Goal: Contribute content: Contribute content

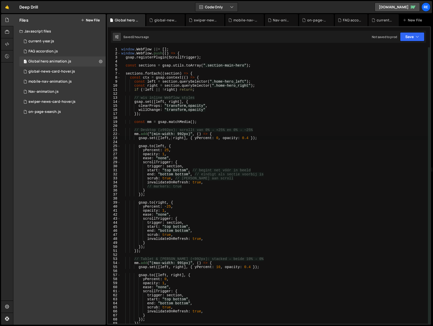
click at [97, 20] on button "New File" at bounding box center [90, 20] width 19 height 4
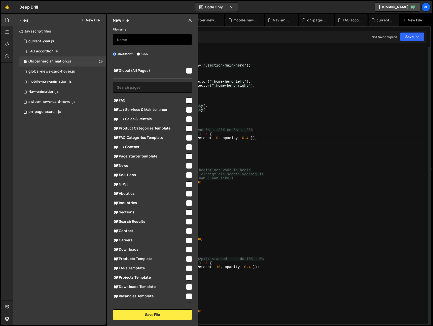
drag, startPoint x: 154, startPoint y: 37, endPoint x: 155, endPoint y: 40, distance: 3.3
click at [154, 37] on input "text" at bounding box center [152, 39] width 79 height 11
click at [64, 91] on div "1 Nav-animation.js 0" at bounding box center [62, 92] width 86 height 10
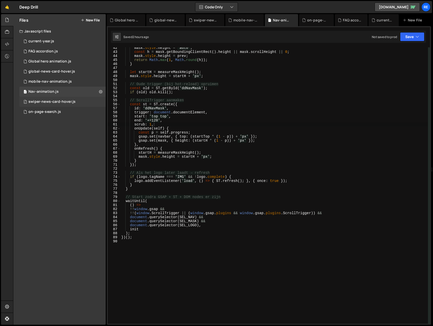
click at [62, 100] on div "swiper-news-card-hover.js" at bounding box center [51, 102] width 47 height 5
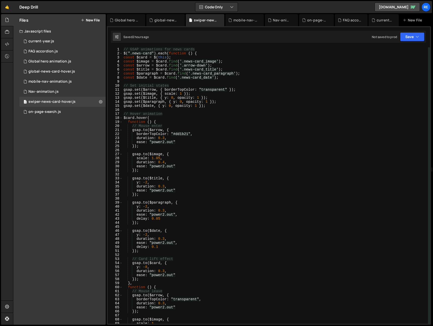
click at [100, 15] on div "Files New File" at bounding box center [59, 20] width 92 height 12
click at [96, 19] on button "New File" at bounding box center [90, 20] width 19 height 4
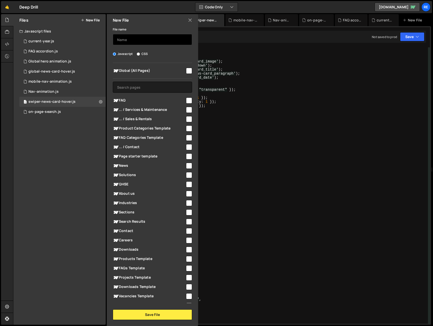
click at [142, 44] on input "text" at bounding box center [152, 39] width 79 height 11
type input "Link hover"
type input "Menu link hovers"
click at [187, 71] on input "checkbox" at bounding box center [189, 71] width 6 height 6
checkbox input "true"
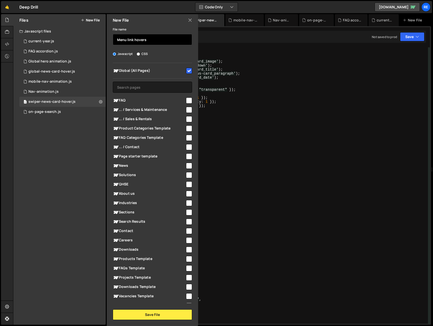
click at [156, 43] on input "Menu link hovers" at bounding box center [152, 39] width 79 height 11
type input "Menu link hover"
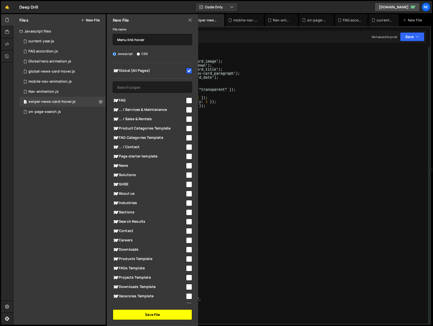
click at [159, 315] on button "Save File" at bounding box center [152, 314] width 79 height 11
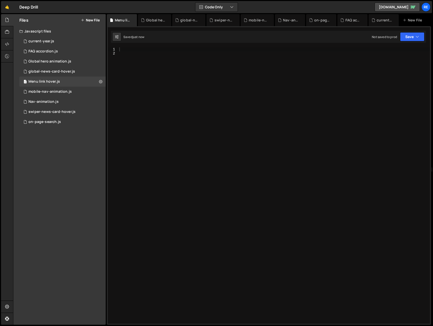
click at [220, 178] on div at bounding box center [274, 189] width 312 height 284
paste textarea "// === [PERSON_NAME]-safe GSAP hover for dropdown links ==="
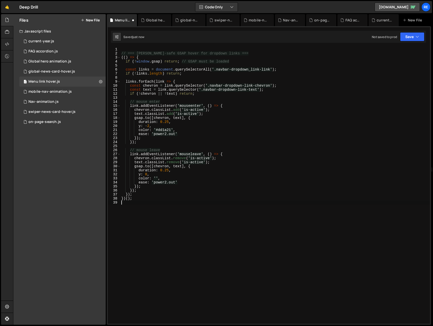
click at [354, 48] on div "// === [PERSON_NAME]-safe GSAP hover for dropdown links === (( ) => { if ( ! wi…" at bounding box center [275, 189] width 310 height 284
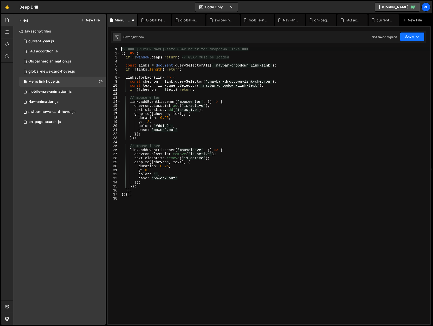
click at [411, 37] on button "Save" at bounding box center [412, 36] width 24 height 9
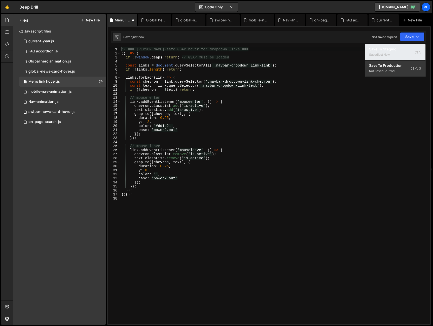
click at [406, 56] on div "Saved just now" at bounding box center [395, 55] width 52 height 6
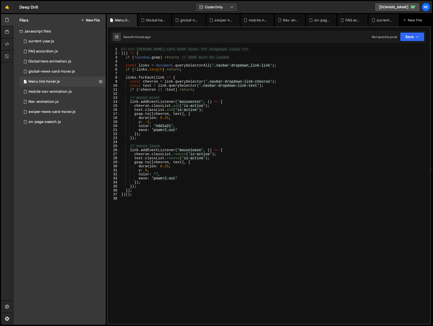
click at [165, 127] on div "// === [PERSON_NAME]-safe GSAP hover for dropdown links === (( ) => { if ( ! wi…" at bounding box center [275, 189] width 310 height 284
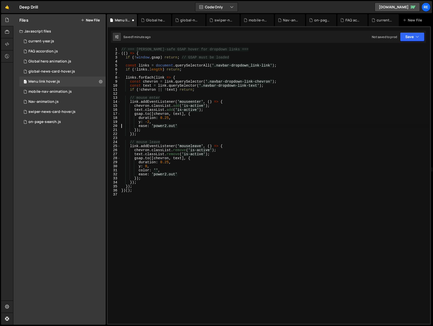
click at [137, 121] on div "// === [PERSON_NAME]-safe GSAP hover for dropdown links === (( ) => { if ( ! wi…" at bounding box center [275, 189] width 310 height 284
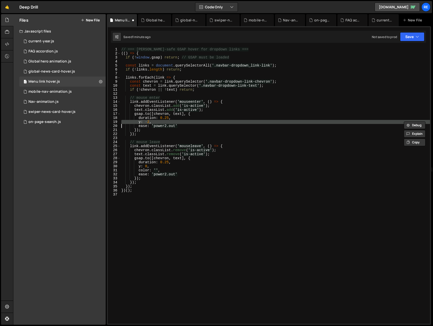
click at [137, 121] on div "// === [PERSON_NAME]-safe GSAP hover for dropdown links === (( ) => { if ( ! wi…" at bounding box center [275, 189] width 310 height 284
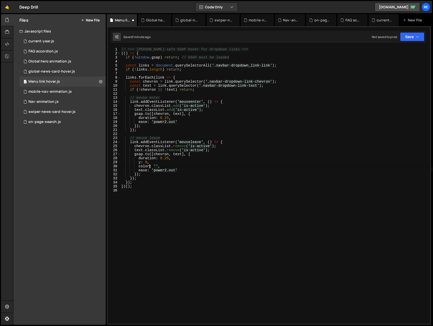
click at [150, 167] on div "// === [PERSON_NAME]-safe GSAP hover for dropdown links === (( ) => { if ( ! wi…" at bounding box center [275, 189] width 310 height 284
click at [150, 166] on div "// === [PERSON_NAME]-safe GSAP hover for dropdown links === (( ) => { if ( ! wi…" at bounding box center [275, 189] width 310 height 284
drag, startPoint x: 150, startPoint y: 166, endPoint x: 161, endPoint y: 164, distance: 11.2
click at [150, 166] on div "// === [PERSON_NAME]-safe GSAP hover for dropdown links === (( ) => { if ( ! wi…" at bounding box center [275, 189] width 310 height 284
drag, startPoint x: 410, startPoint y: 33, endPoint x: 404, endPoint y: 50, distance: 17.9
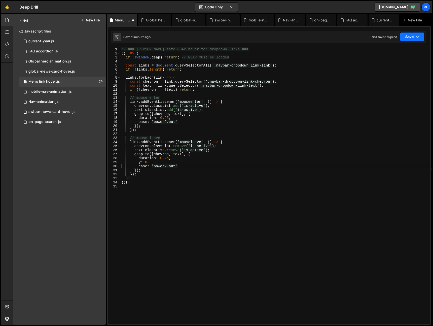
click at [409, 33] on button "Save" at bounding box center [412, 36] width 24 height 9
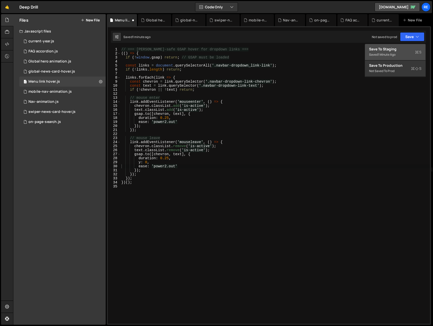
click at [404, 50] on div "Save to Staging S" at bounding box center [395, 49] width 52 height 5
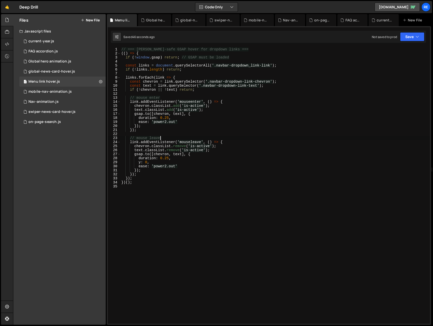
click at [347, 139] on div "// === [PERSON_NAME]-safe GSAP hover for dropdown links === (( ) => { if ( ! wi…" at bounding box center [275, 189] width 310 height 284
type textarea "})();"
paste textarea
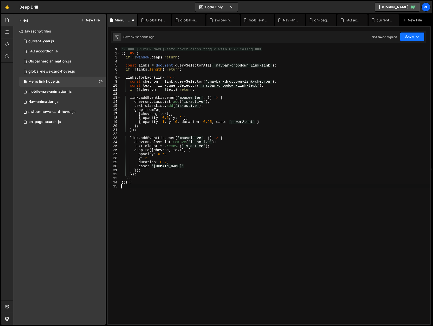
click at [407, 37] on button "Save" at bounding box center [412, 36] width 24 height 9
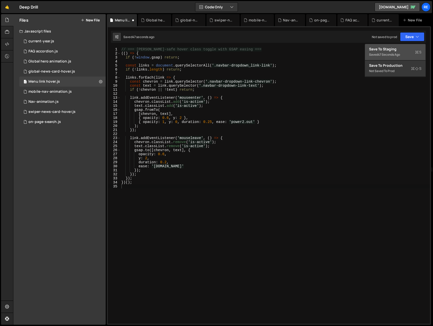
click at [398, 56] on div "47 seconds ago" at bounding box center [389, 54] width 22 height 4
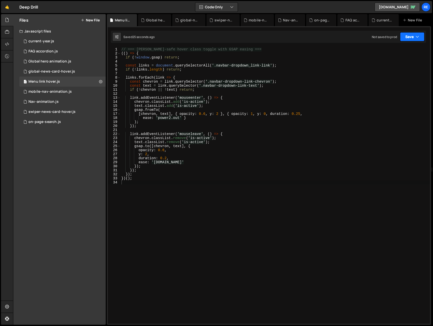
drag, startPoint x: 409, startPoint y: 31, endPoint x: 409, endPoint y: 38, distance: 6.6
click at [409, 31] on div "Saved 25 seconds ago Not saved to prod Upgrade to Edit Save Save to Staging S S…" at bounding box center [268, 37] width 315 height 12
drag, startPoint x: 409, startPoint y: 38, endPoint x: 406, endPoint y: 48, distance: 11.0
click at [409, 38] on button "Save" at bounding box center [412, 36] width 24 height 9
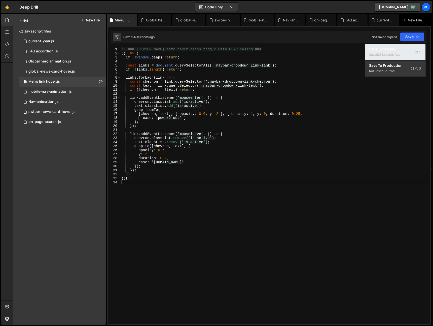
click at [404, 54] on div "Saved 26 seconds ago" at bounding box center [395, 55] width 52 height 6
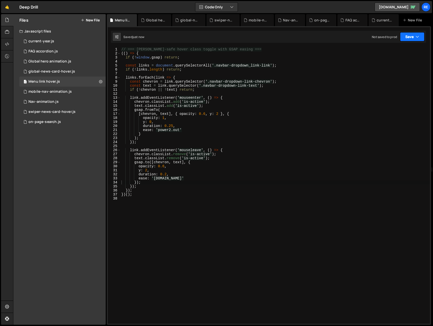
click at [407, 32] on button "Save" at bounding box center [412, 36] width 24 height 9
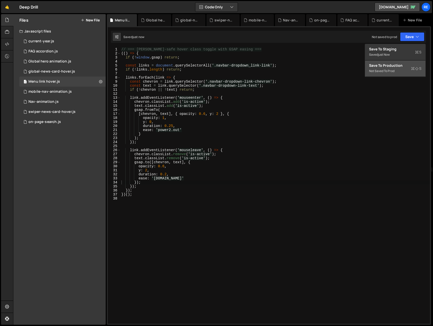
click at [398, 62] on button "Save to Production S Not saved to prod" at bounding box center [395, 68] width 60 height 16
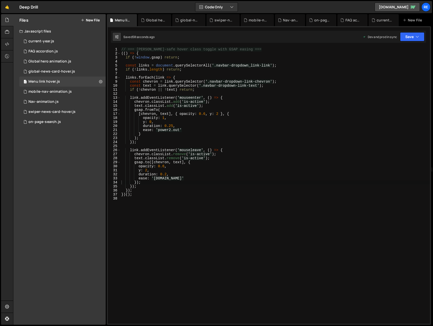
click at [152, 121] on div "// === [PERSON_NAME]-safe hover class toggle with GSAP easing === (( ) => { if …" at bounding box center [275, 189] width 310 height 284
drag, startPoint x: 146, startPoint y: 169, endPoint x: 149, endPoint y: 168, distance: 3.1
click at [146, 169] on div "// === [PERSON_NAME]-safe hover class toggle with GSAP easing === (( ) => { if …" at bounding box center [275, 189] width 310 height 284
click at [164, 165] on div "// === [PERSON_NAME]-safe hover class toggle with GSAP easing === (( ) => { if …" at bounding box center [275, 189] width 310 height 284
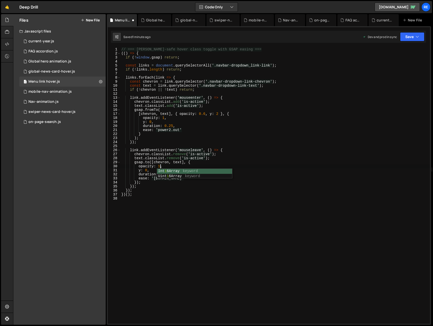
scroll to position [0, 3]
click at [217, 138] on div "// === [PERSON_NAME]-safe hover class toggle with GSAP easing === (( ) => { if …" at bounding box center [275, 189] width 310 height 284
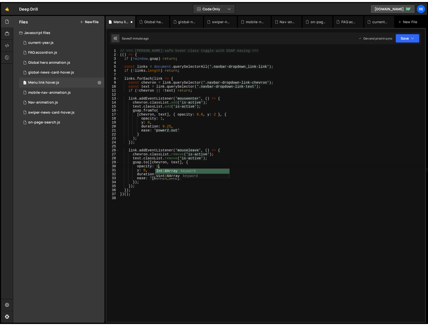
scroll to position [0, 1]
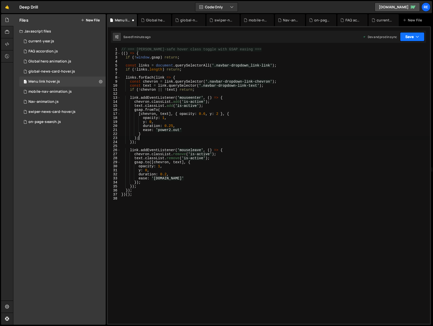
drag, startPoint x: 416, startPoint y: 34, endPoint x: 410, endPoint y: 37, distance: 6.3
click at [415, 35] on button "Save" at bounding box center [412, 36] width 24 height 9
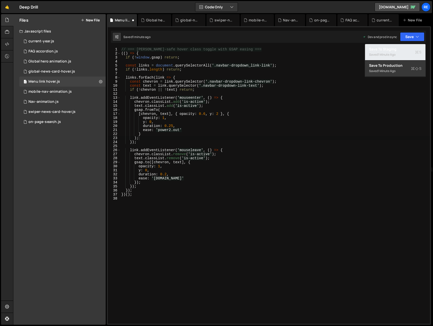
click at [393, 52] on div "1 minute ago" at bounding box center [387, 54] width 18 height 4
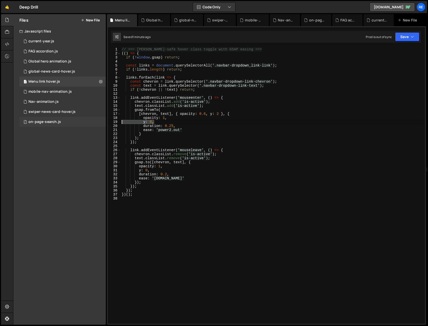
drag, startPoint x: 155, startPoint y: 122, endPoint x: 82, endPoint y: 119, distance: 73.1
click at [82, 119] on div "Files New File Create your first file Get started by starting a Javascript or C…" at bounding box center [220, 169] width 415 height 311
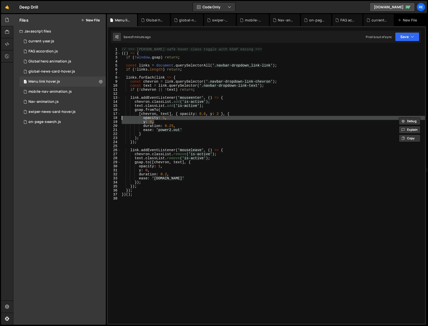
drag, startPoint x: 157, startPoint y: 120, endPoint x: 162, endPoint y: 120, distance: 4.4
click at [157, 120] on div "// === [PERSON_NAME]-safe hover class toggle with GSAP easing === (( ) => { if …" at bounding box center [273, 185] width 304 height 276
type textarea "y: 0,"
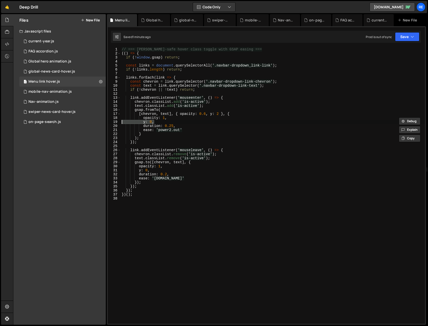
drag, startPoint x: 158, startPoint y: 121, endPoint x: 108, endPoint y: 122, distance: 50.1
click at [108, 122] on div "y: 0, 1 2 3 4 5 6 7 8 9 10 11 12 13 14 15 16 17 18 19 20 21 22 23 24 25 26 27 2…" at bounding box center [266, 185] width 317 height 276
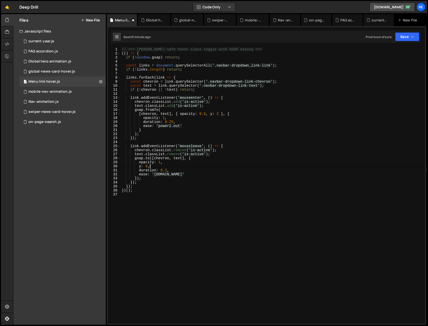
drag, startPoint x: 147, startPoint y: 166, endPoint x: 55, endPoint y: 165, distance: 92.2
click at [55, 165] on div "Files New File Create your first file Get started by starting a Javascript or C…" at bounding box center [220, 169] width 415 height 311
type textarea "y: 0,"
click at [219, 113] on div "// === [PERSON_NAME]-safe hover class toggle with GSAP easing === (( ) => { if …" at bounding box center [273, 189] width 304 height 284
drag, startPoint x: 218, startPoint y: 113, endPoint x: 215, endPoint y: 113, distance: 3.3
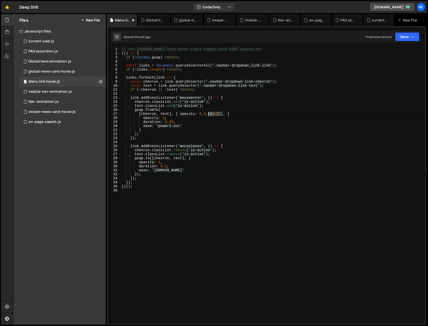
click at [209, 114] on div "// === [PERSON_NAME]-safe hover class toggle with GSAP easing === (( ) => { if …" at bounding box center [273, 189] width 304 height 284
type textarea "[chevron, text], { opacity: 0.6}, {"
click at [415, 35] on button "Save" at bounding box center [407, 36] width 24 height 9
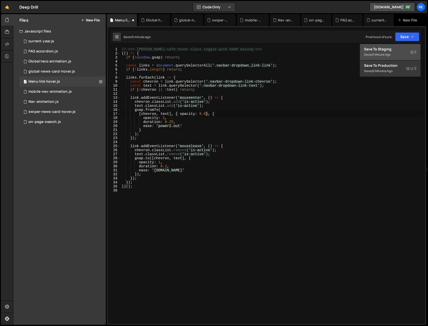
click at [392, 56] on div "Saved 1 minute ago" at bounding box center [390, 55] width 52 height 6
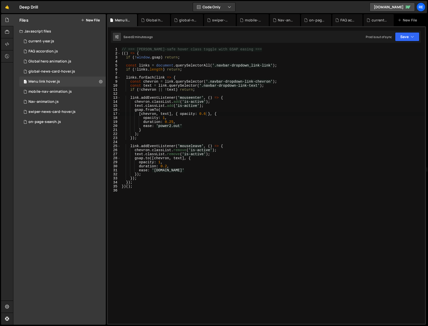
scroll to position [5, 0]
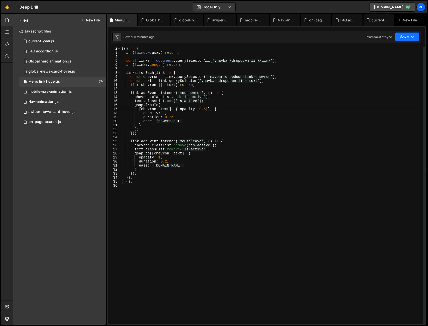
drag, startPoint x: 409, startPoint y: 35, endPoint x: 403, endPoint y: 47, distance: 13.4
click at [409, 35] on button "Save" at bounding box center [407, 36] width 24 height 9
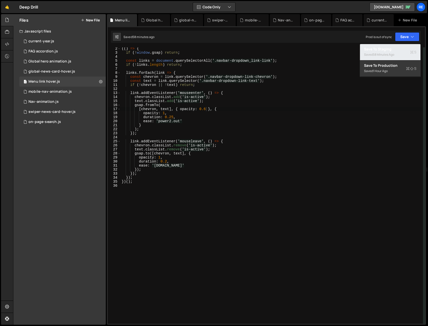
drag, startPoint x: 402, startPoint y: 48, endPoint x: 212, endPoint y: 68, distance: 190.3
click at [402, 48] on div "Save to Staging S" at bounding box center [390, 49] width 52 height 5
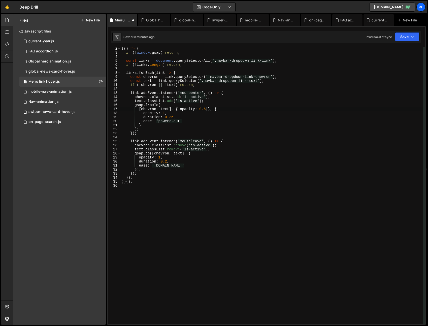
drag, startPoint x: 92, startPoint y: 71, endPoint x: 5, endPoint y: 74, distance: 86.7
